Goal: Task Accomplishment & Management: Manage account settings

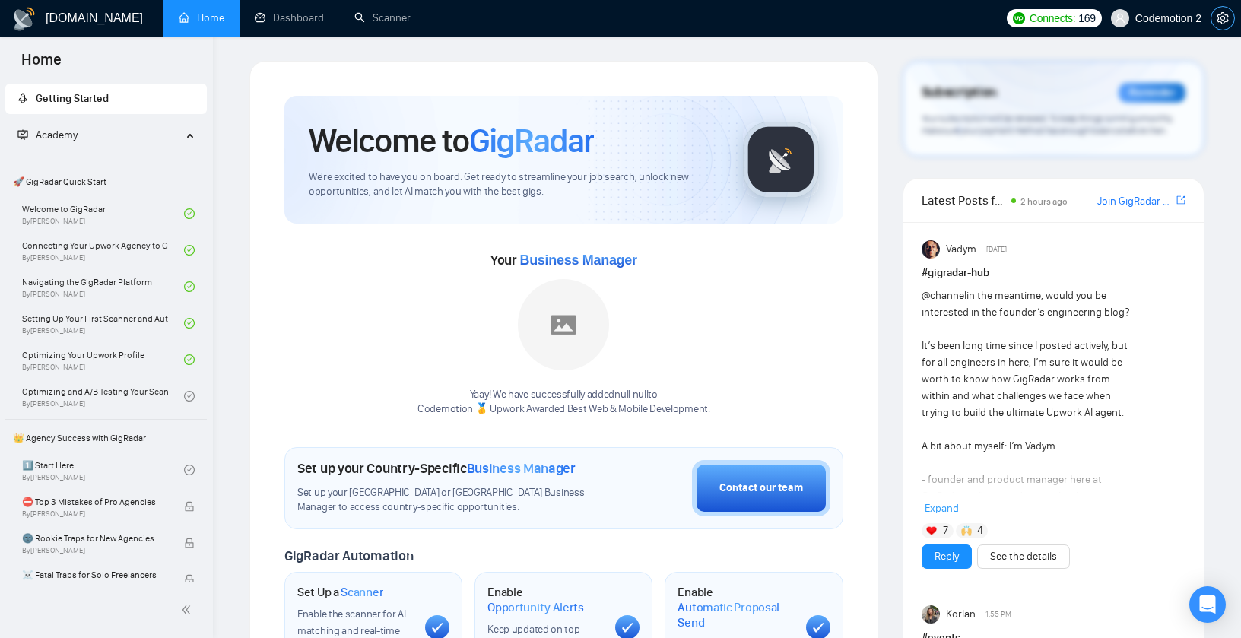
click at [1227, 19] on icon "setting" at bounding box center [1221, 18] width 11 height 12
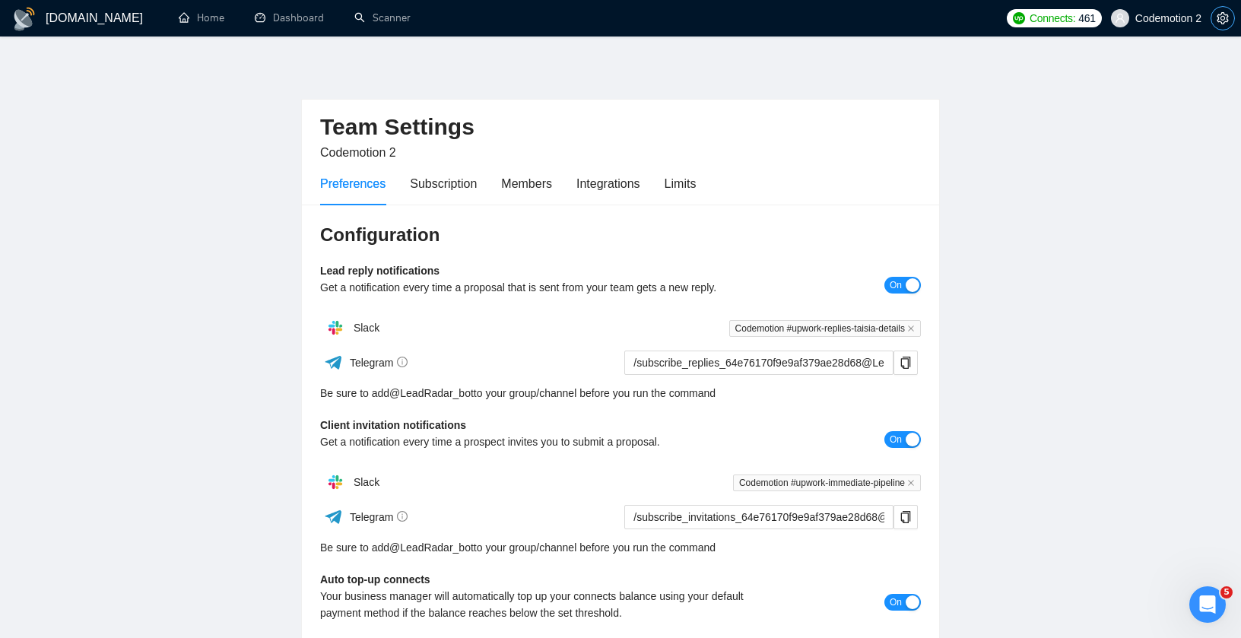
click at [1219, 16] on icon "setting" at bounding box center [1222, 18] width 12 height 12
click at [1217, 19] on icon "setting" at bounding box center [1221, 18] width 11 height 12
click at [1222, 23] on icon "setting" at bounding box center [1221, 18] width 11 height 12
click at [527, 186] on div "Members" at bounding box center [526, 183] width 51 height 19
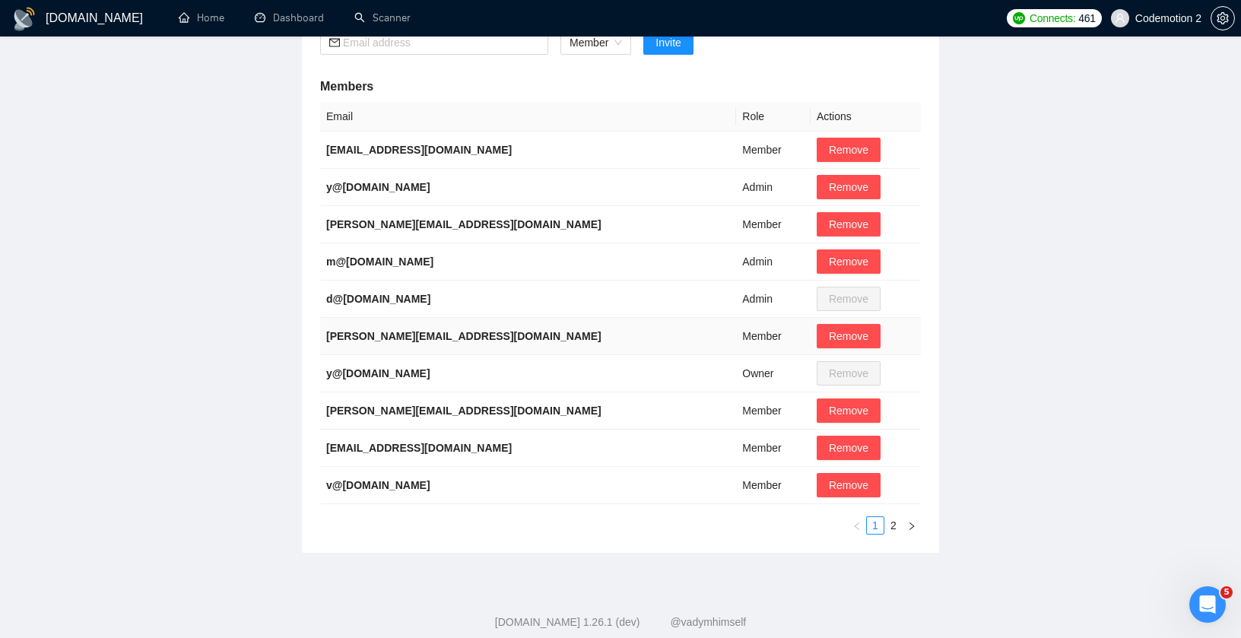
scroll to position [182, 0]
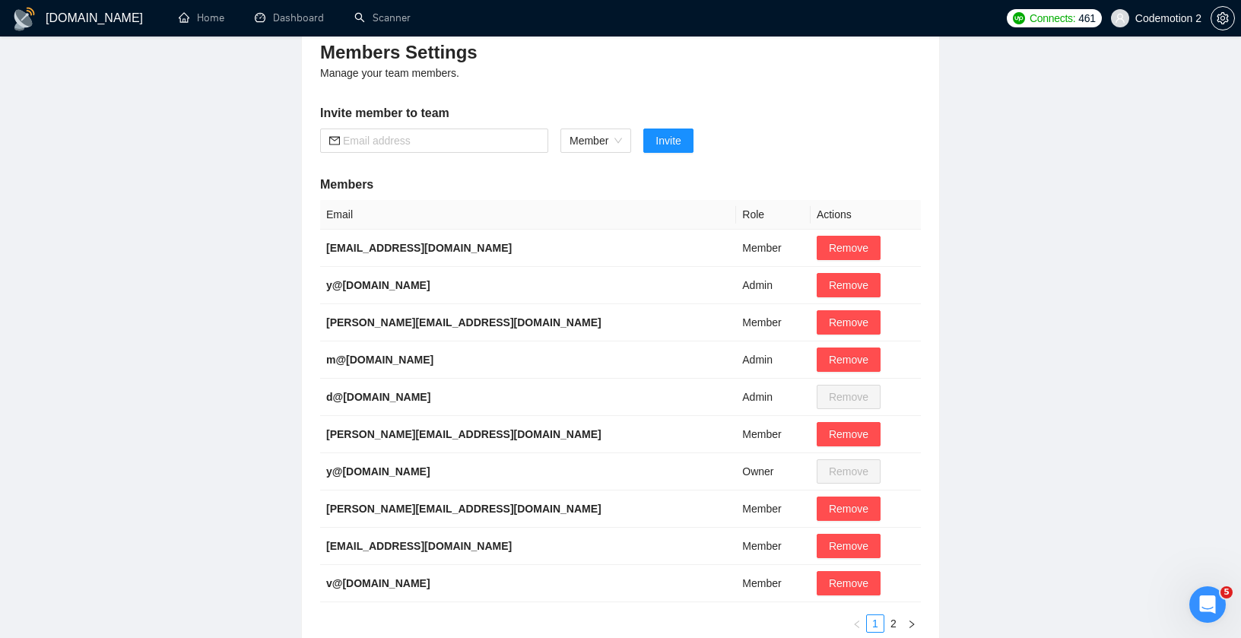
drag, startPoint x: 468, startPoint y: 469, endPoint x: 303, endPoint y: 471, distance: 165.0
click at [303, 471] on div "Members Settings Manage your team members. Invite member to team Member Invite …" at bounding box center [620, 336] width 637 height 629
click at [482, 471] on td "y@[DOMAIN_NAME]" at bounding box center [528, 471] width 416 height 37
drag, startPoint x: 473, startPoint y: 475, endPoint x: 325, endPoint y: 474, distance: 148.2
click at [324, 474] on td "y@[DOMAIN_NAME]" at bounding box center [528, 471] width 416 height 37
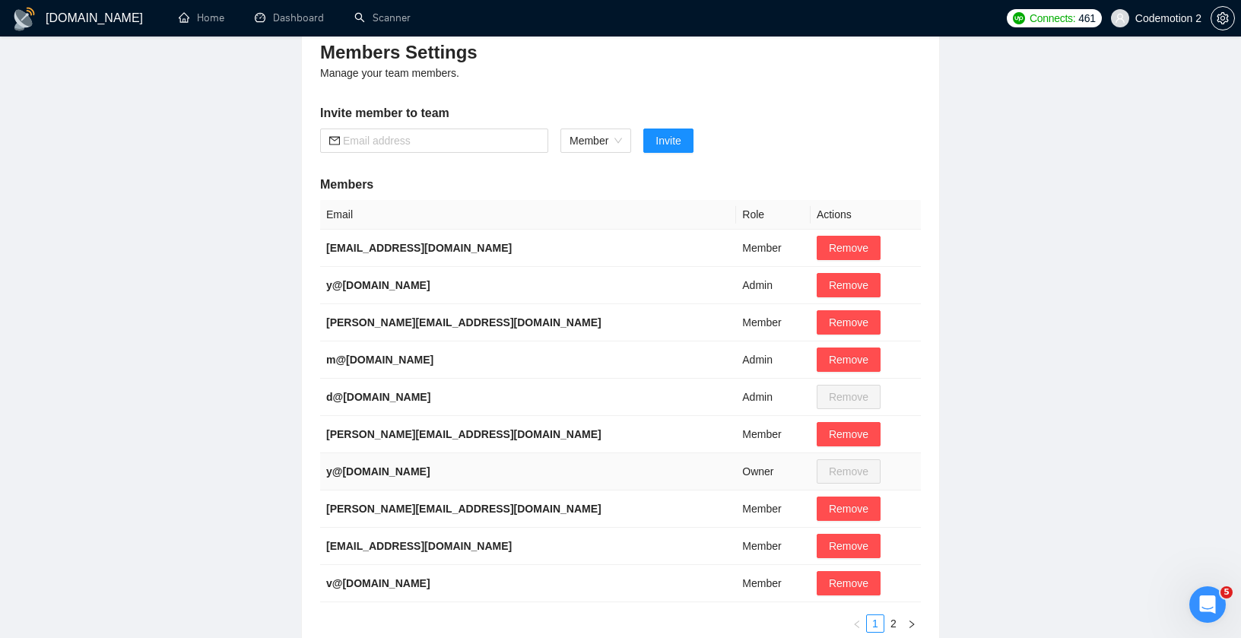
click at [463, 476] on td "y@[DOMAIN_NAME]" at bounding box center [528, 471] width 416 height 37
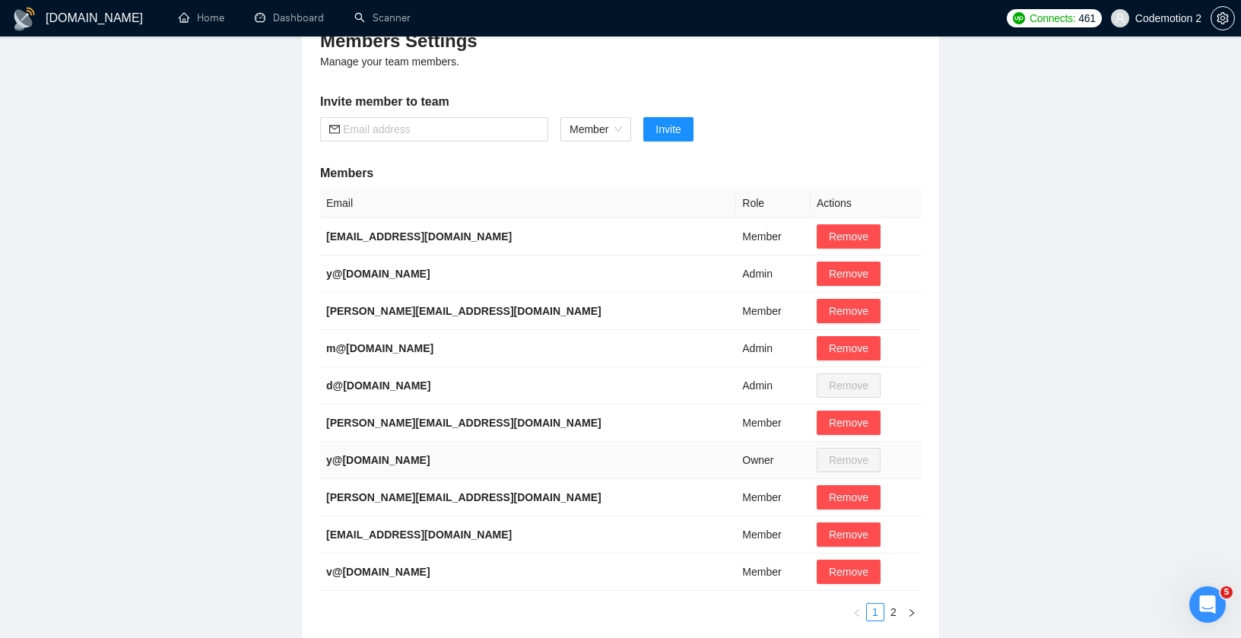
scroll to position [213, 0]
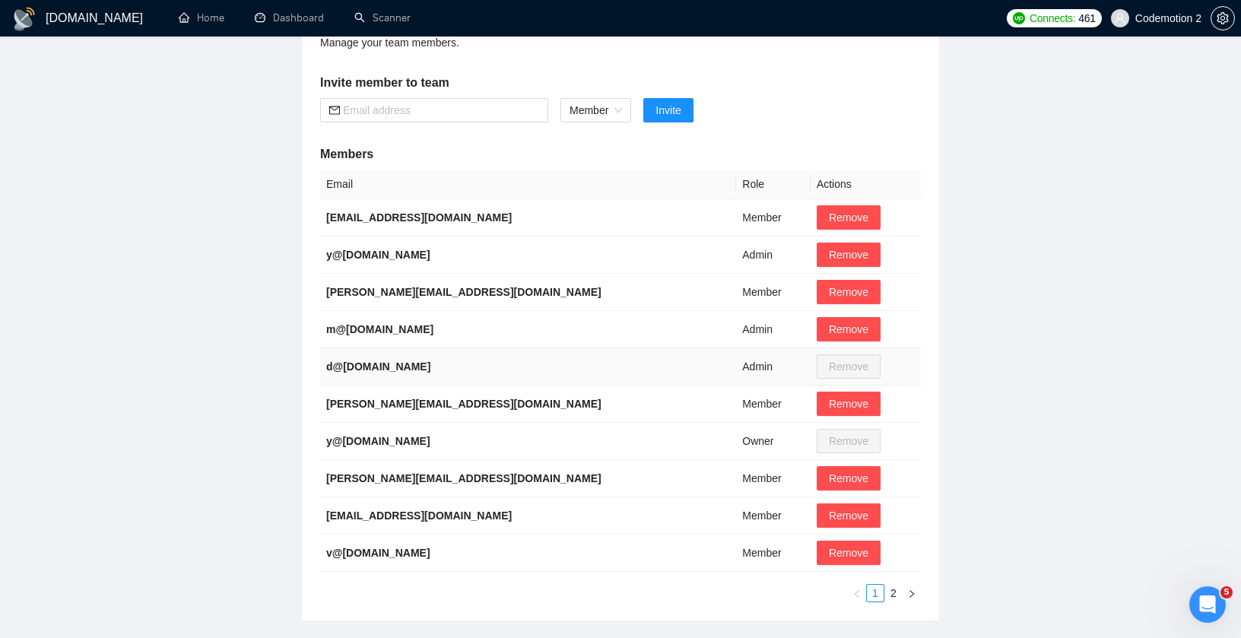
click at [627, 372] on td "d@[DOMAIN_NAME]" at bounding box center [528, 366] width 416 height 37
click at [579, 365] on td "d@[DOMAIN_NAME]" at bounding box center [528, 366] width 416 height 37
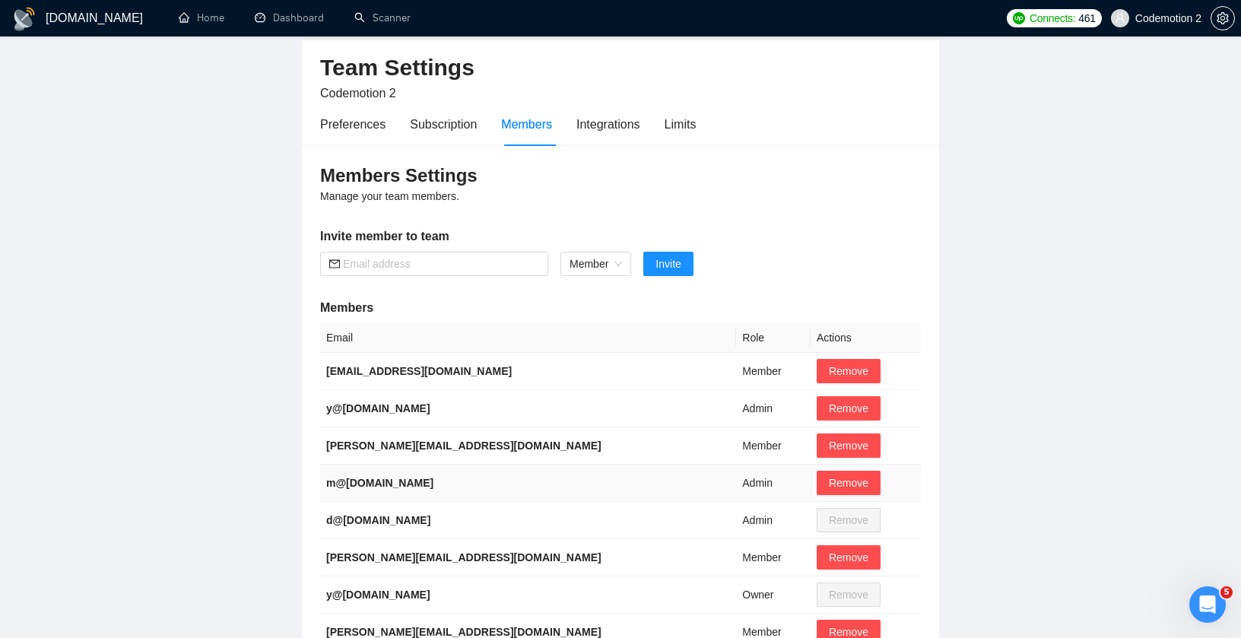
scroll to position [0, 0]
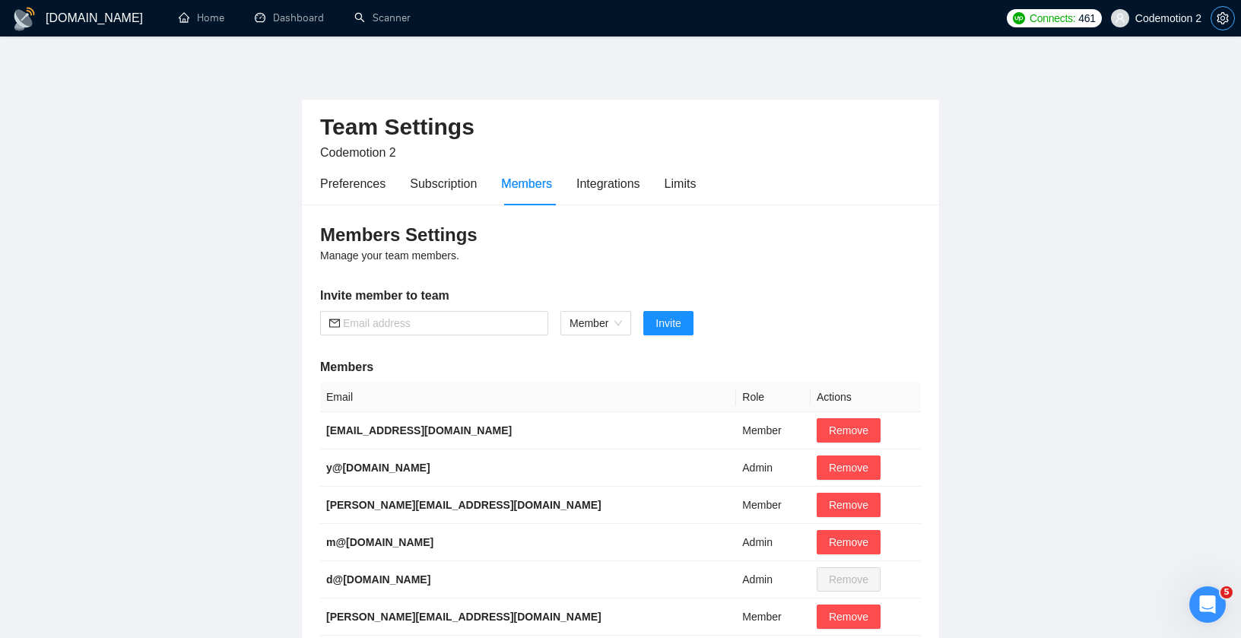
click at [1226, 27] on button "button" at bounding box center [1222, 18] width 24 height 24
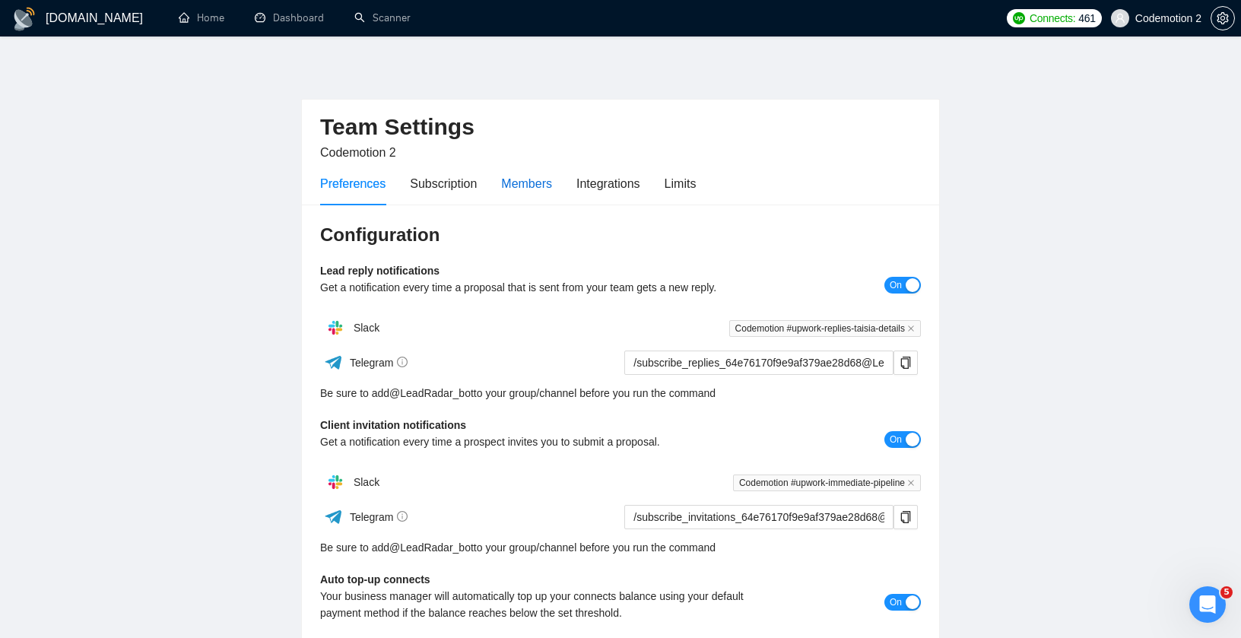
click at [524, 184] on div "Members" at bounding box center [526, 183] width 51 height 19
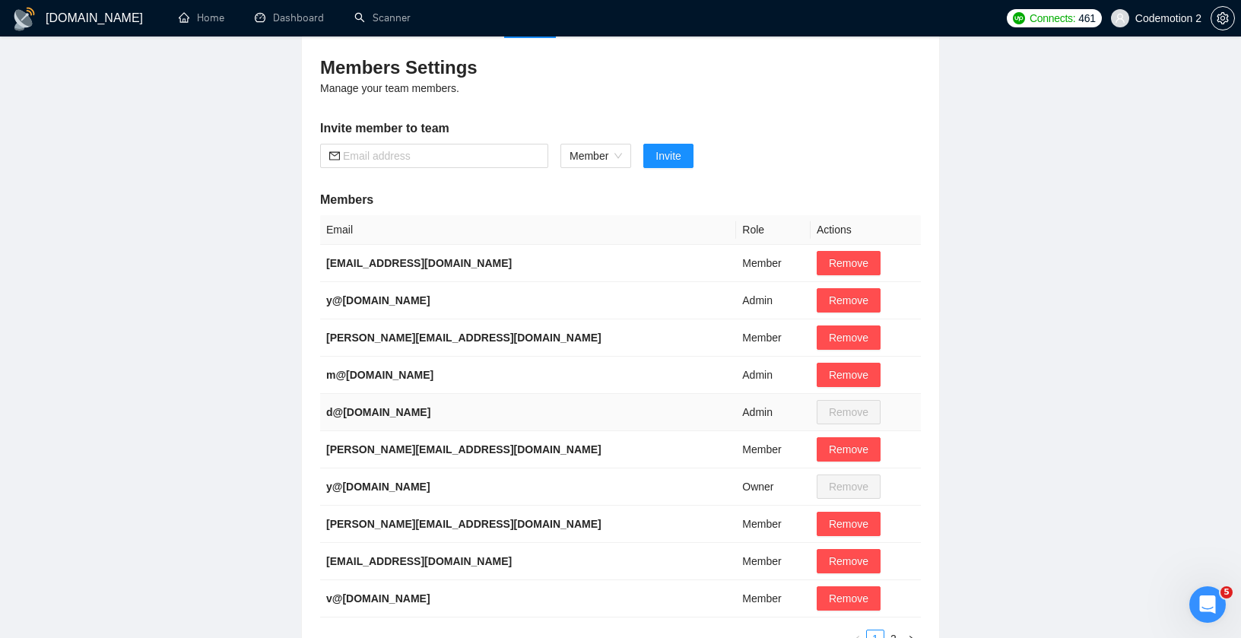
scroll to position [49, 0]
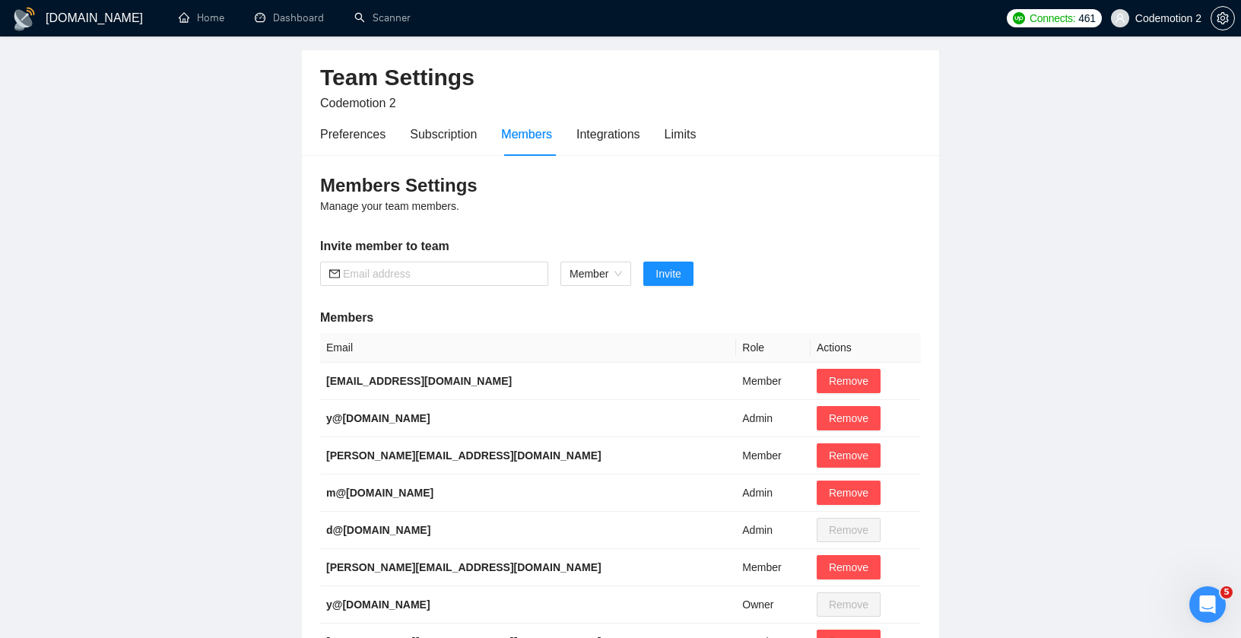
click at [864, 206] on div "Members Settings Manage your team members. Invite member to team Member Invite …" at bounding box center [620, 469] width 637 height 629
click at [1201, 586] on div "Open Intercom Messenger" at bounding box center [1205, 602] width 50 height 50
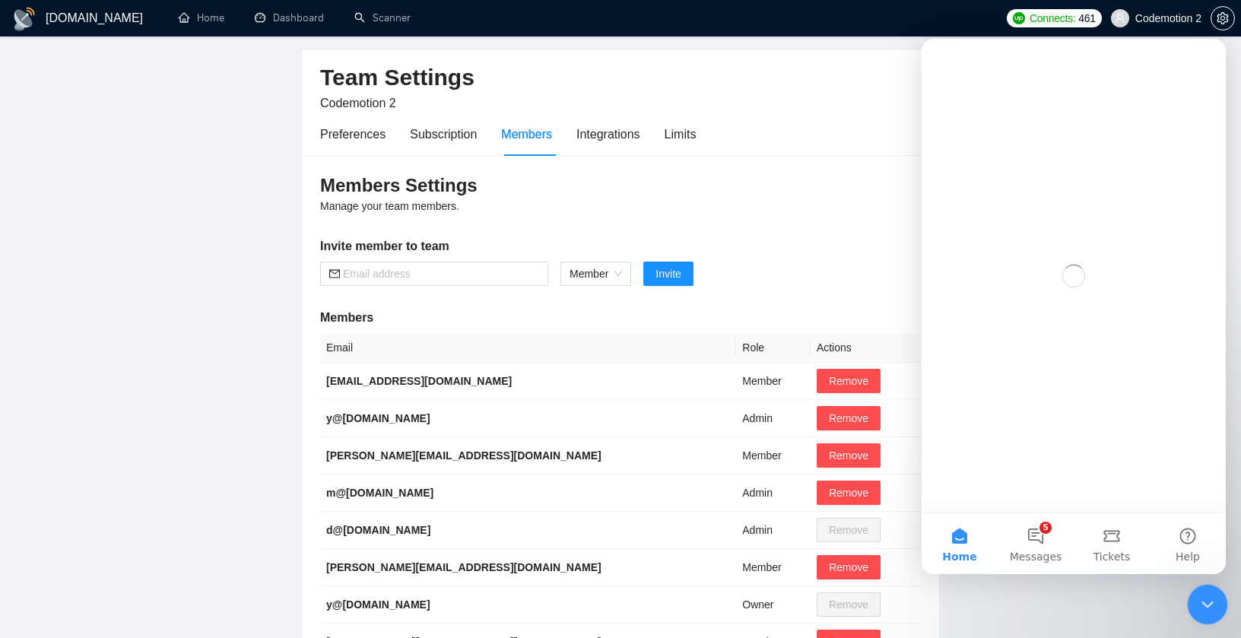
scroll to position [0, 0]
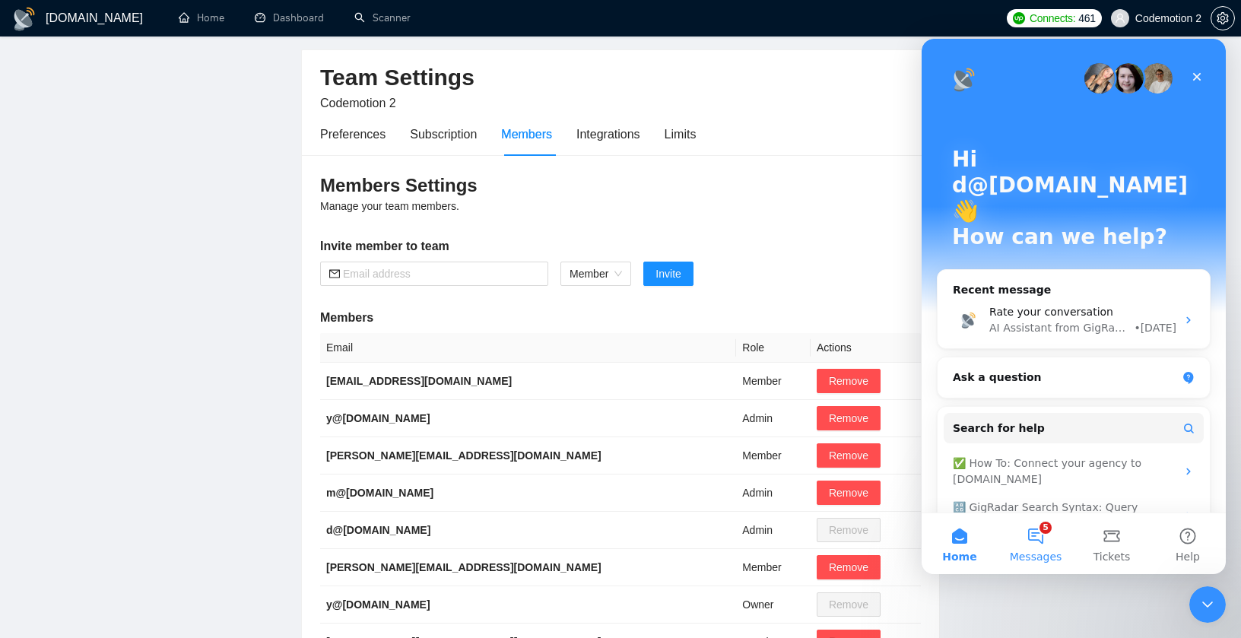
click at [1039, 537] on button "5 Messages" at bounding box center [1035, 543] width 76 height 61
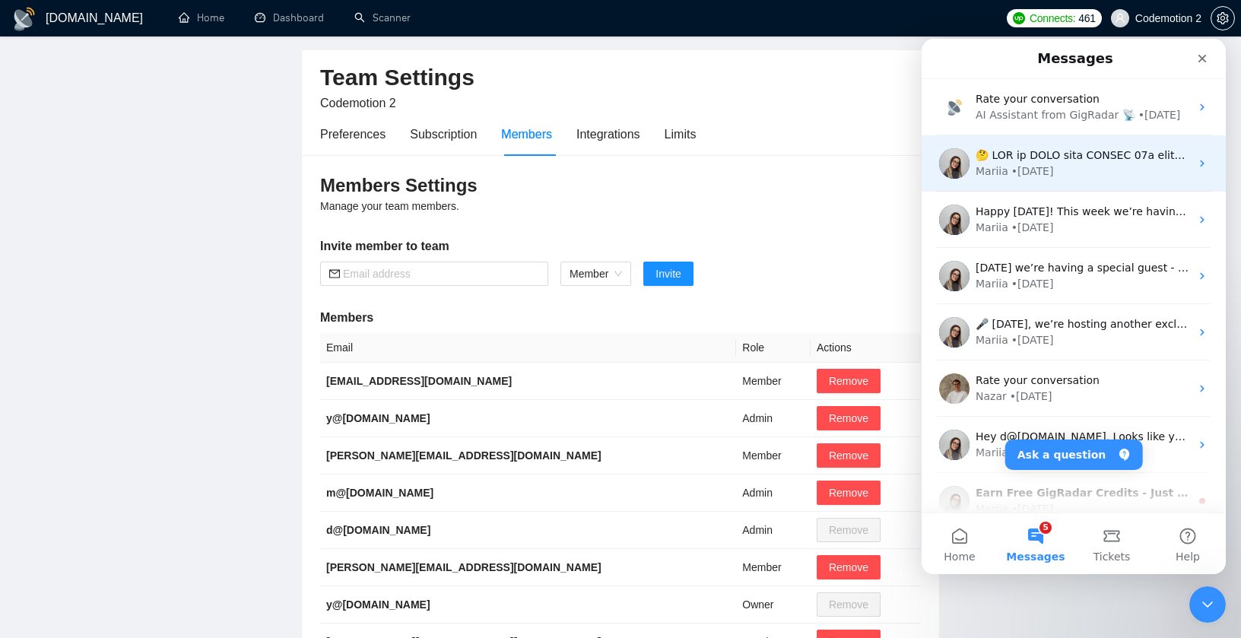
click at [1045, 168] on div "• [DATE]" at bounding box center [1032, 171] width 43 height 16
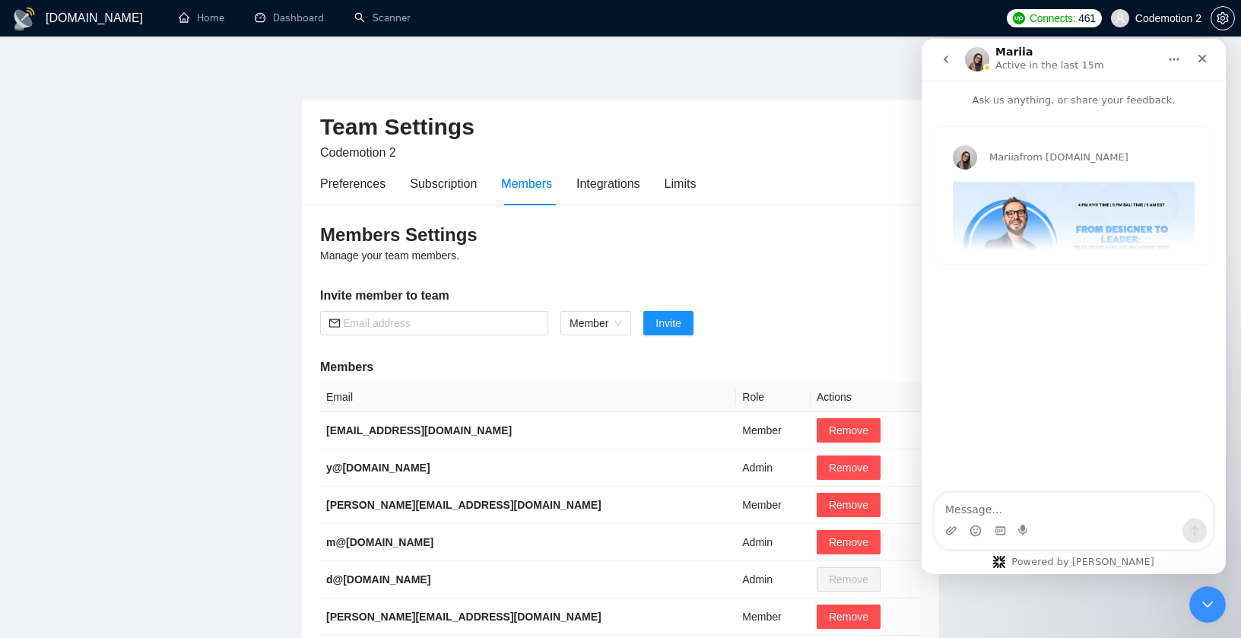
click at [942, 58] on icon "go back" at bounding box center [946, 59] width 12 height 12
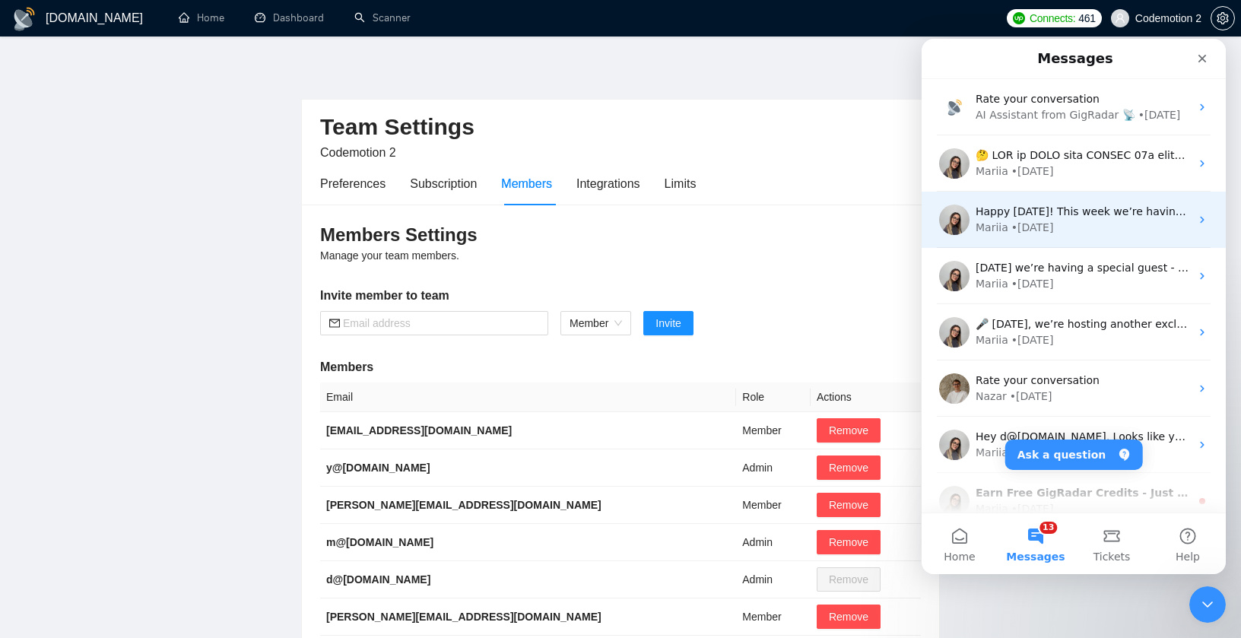
click at [1068, 218] on div "Happy [DATE]! This week we’re having a TOP 1% FREELANCER on UPWORK - [PERSON_NA…" at bounding box center [1082, 212] width 214 height 16
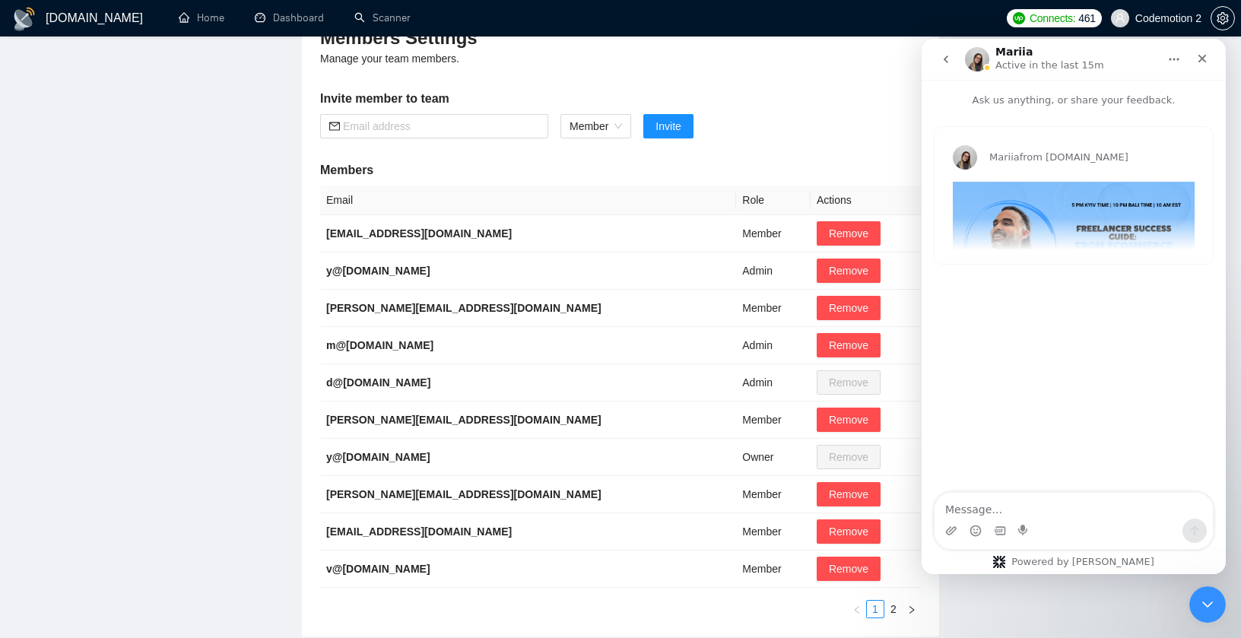
scroll to position [206, 0]
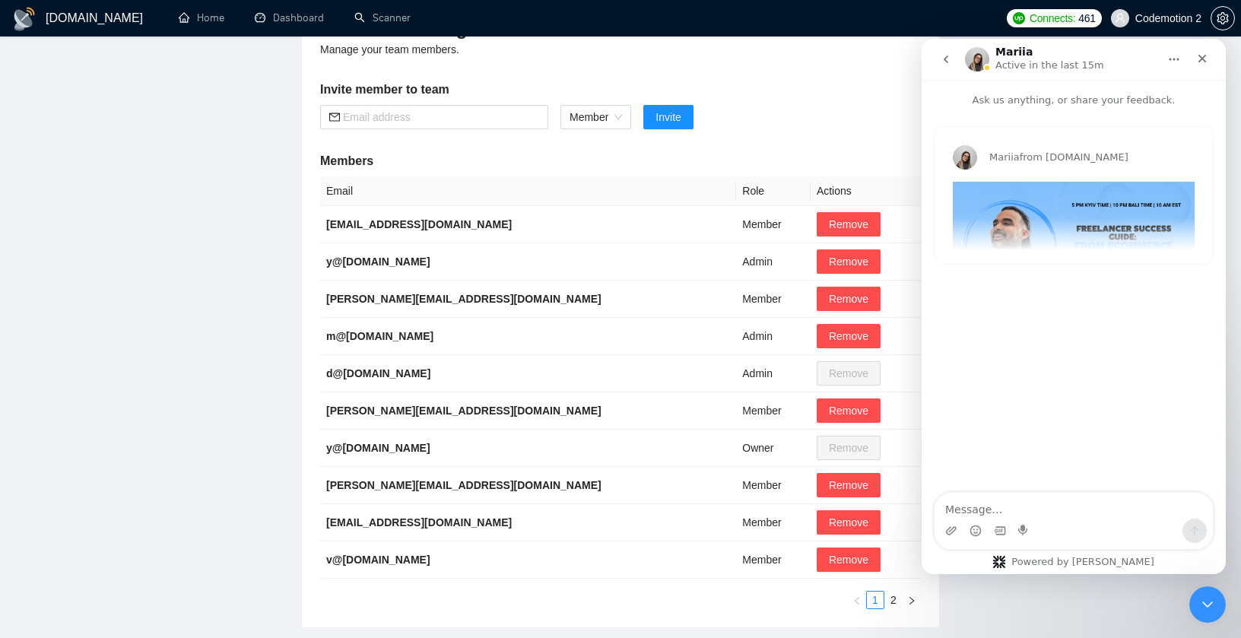
click at [941, 53] on icon "go back" at bounding box center [946, 59] width 12 height 12
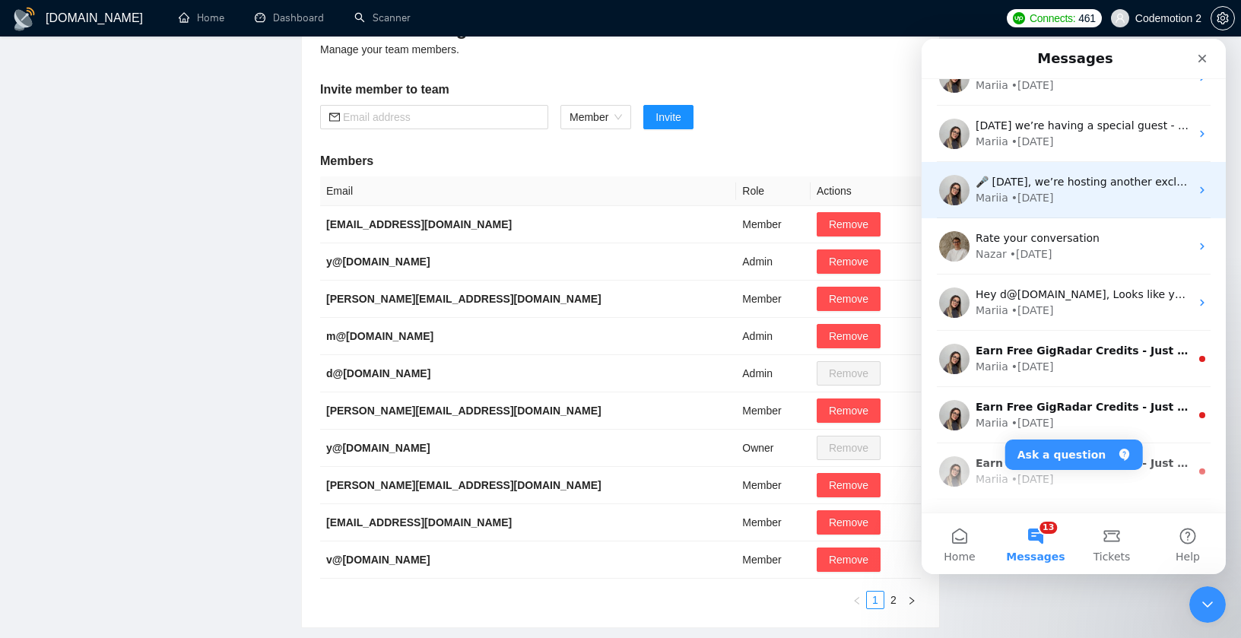
scroll to position [0, 0]
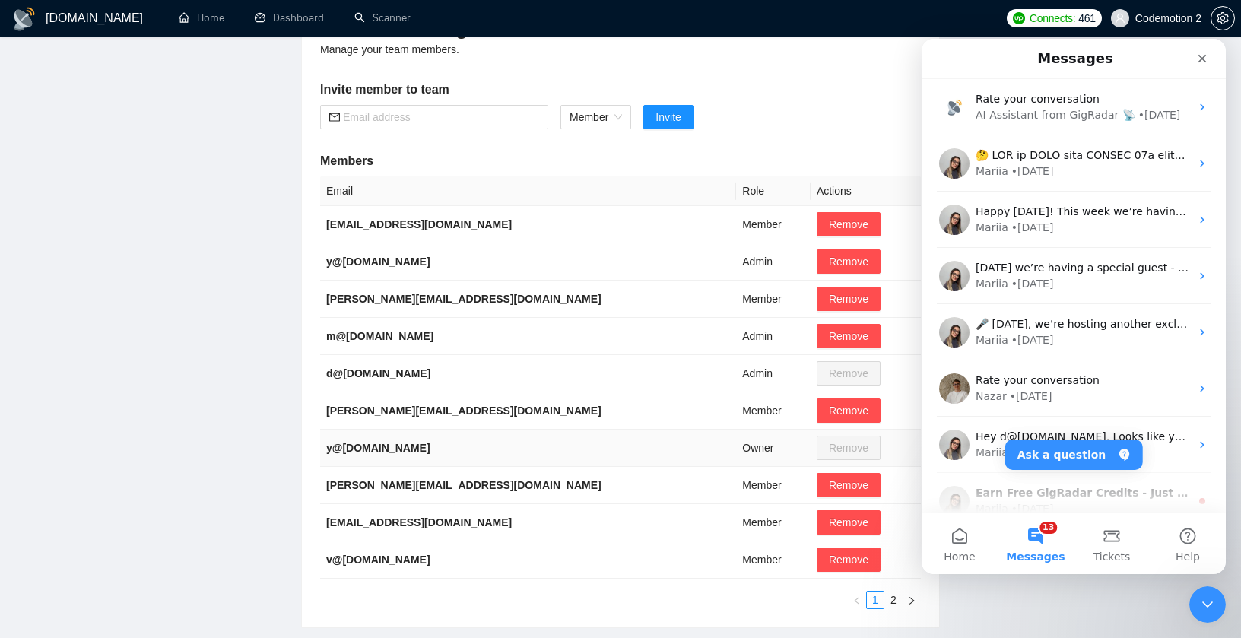
drag, startPoint x: 486, startPoint y: 454, endPoint x: 322, endPoint y: 455, distance: 163.5
click at [322, 455] on td "y@[DOMAIN_NAME]" at bounding box center [528, 448] width 416 height 37
copy b "y@[DOMAIN_NAME]"
